Goal: Navigation & Orientation: Go to known website

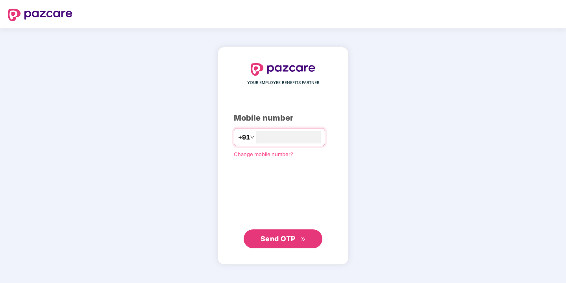
type input "**********"
click at [265, 241] on span "Send OTP" at bounding box center [278, 238] width 35 height 8
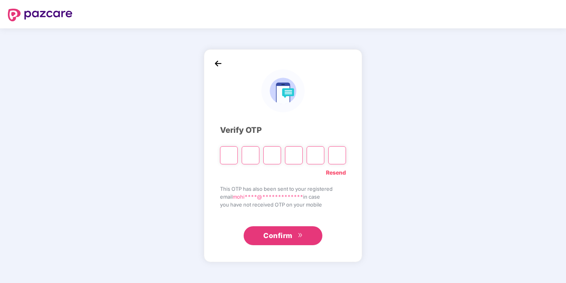
type input "*"
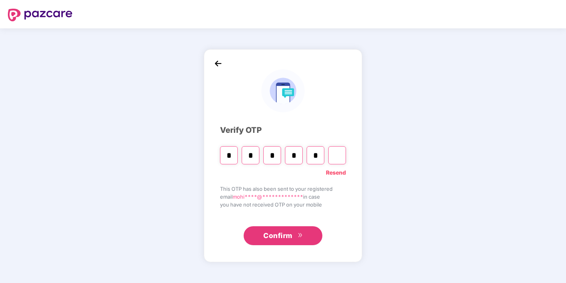
type input "*"
